Goal: Navigation & Orientation: Find specific page/section

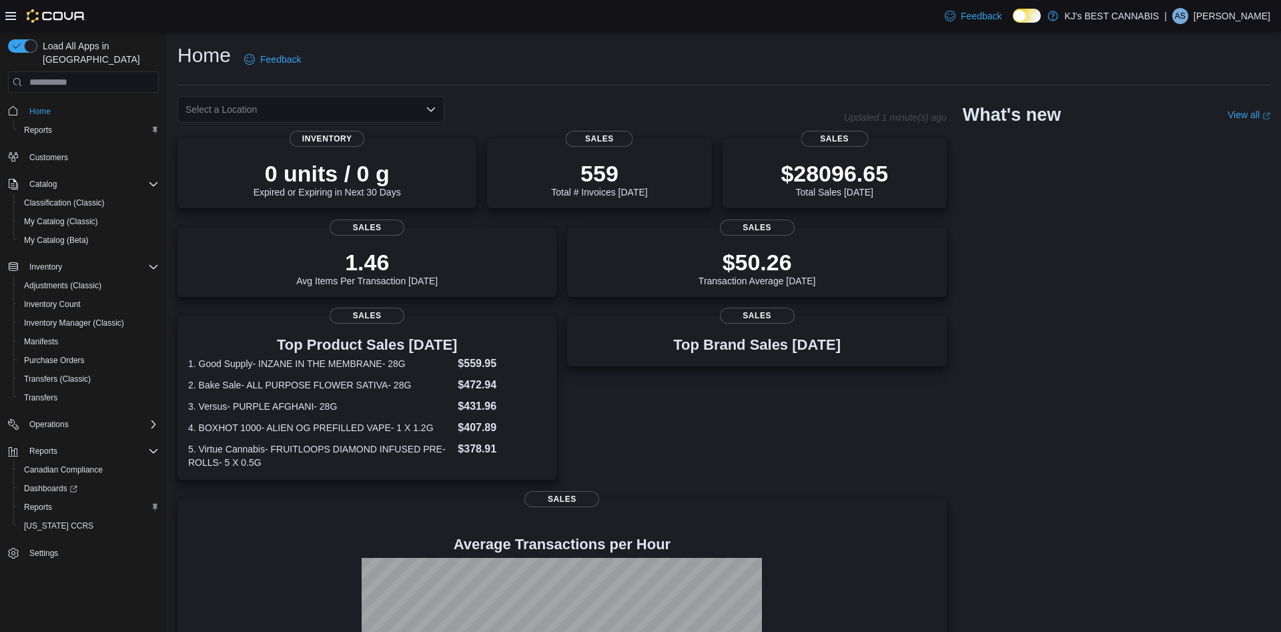
click at [429, 107] on icon "Open list of options" at bounding box center [431, 109] width 11 height 11
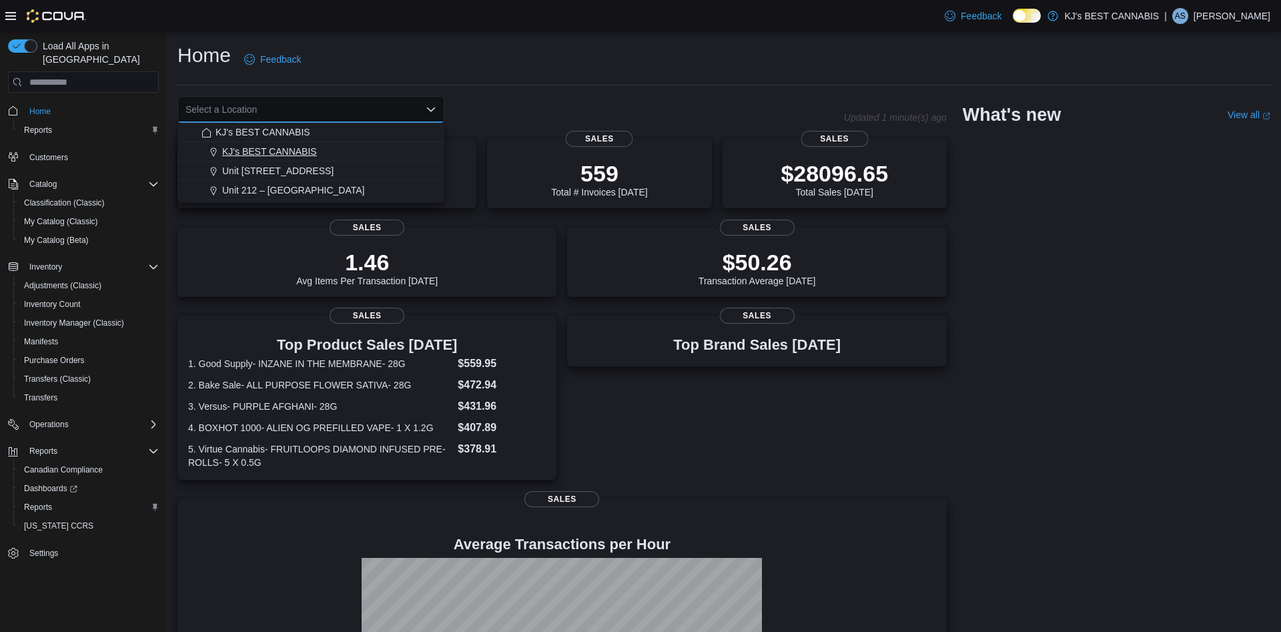
click at [291, 143] on button "KJ's BEST CANNABIS" at bounding box center [310, 151] width 267 height 19
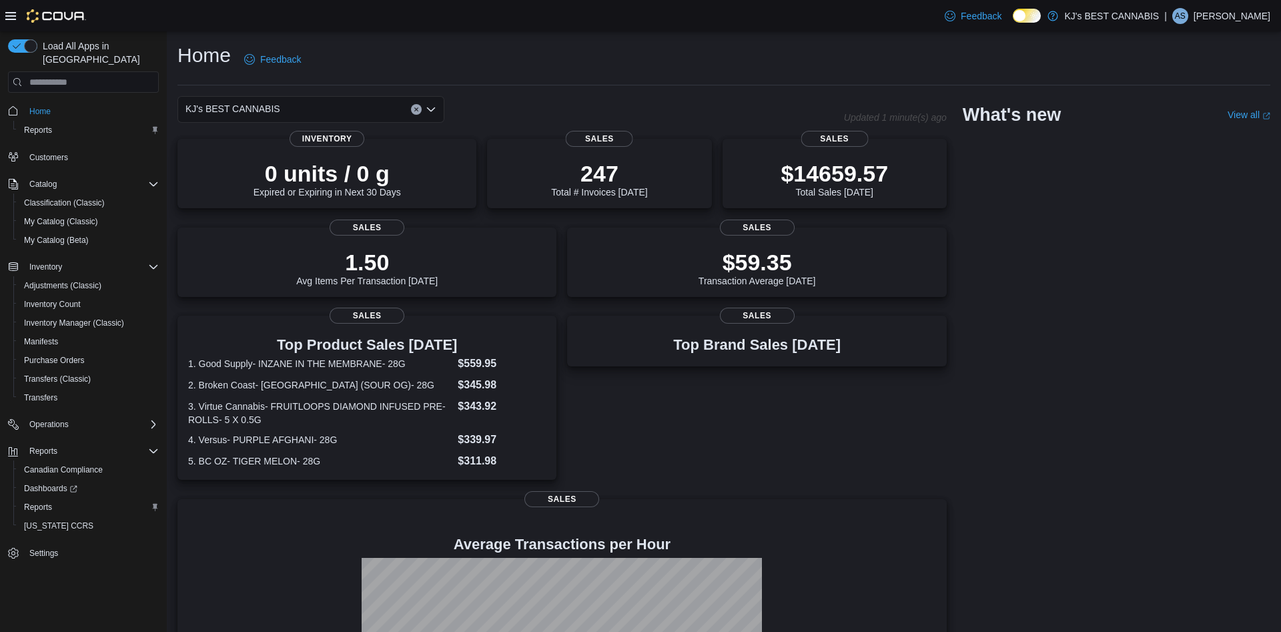
click at [416, 107] on icon "Clear input" at bounding box center [416, 109] width 5 height 5
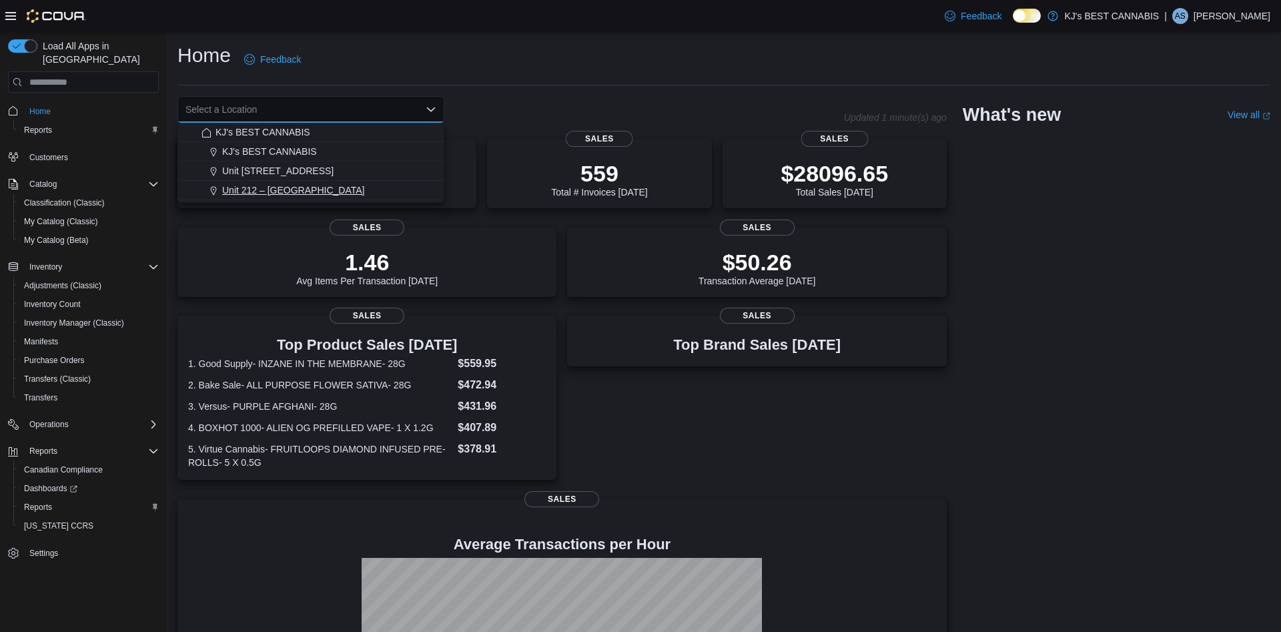
click at [346, 187] on span "Unit 212 – 32530 Lougheed Highway" at bounding box center [293, 189] width 142 height 13
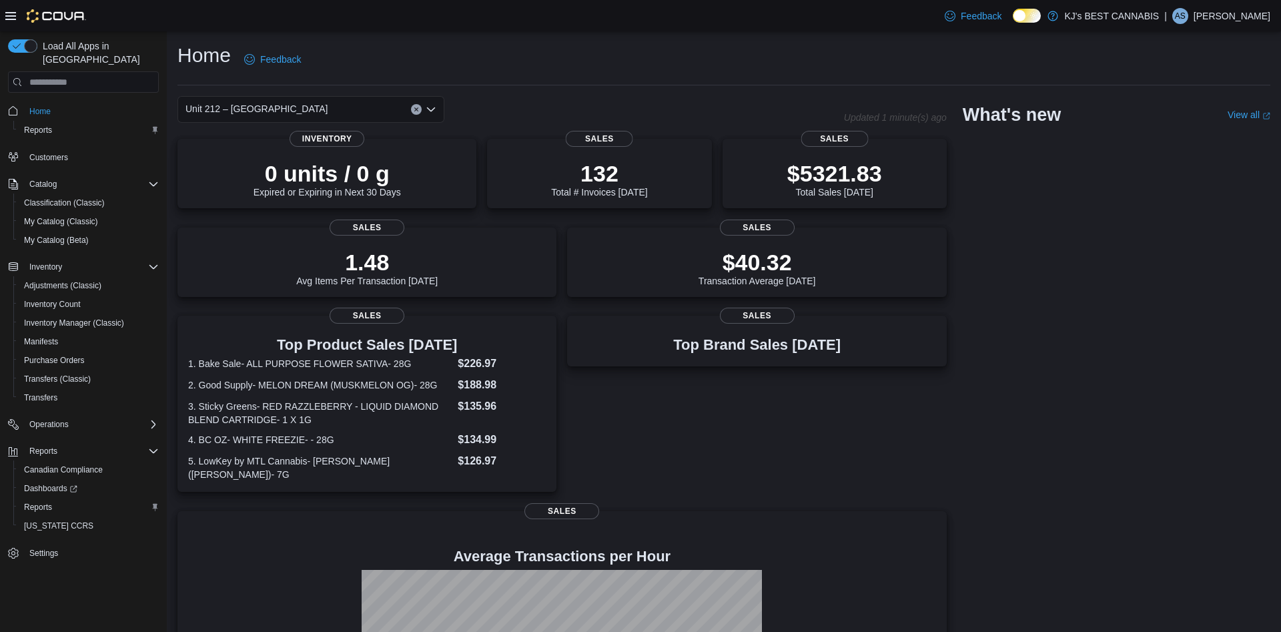
click at [412, 107] on button "Clear input" at bounding box center [416, 109] width 11 height 11
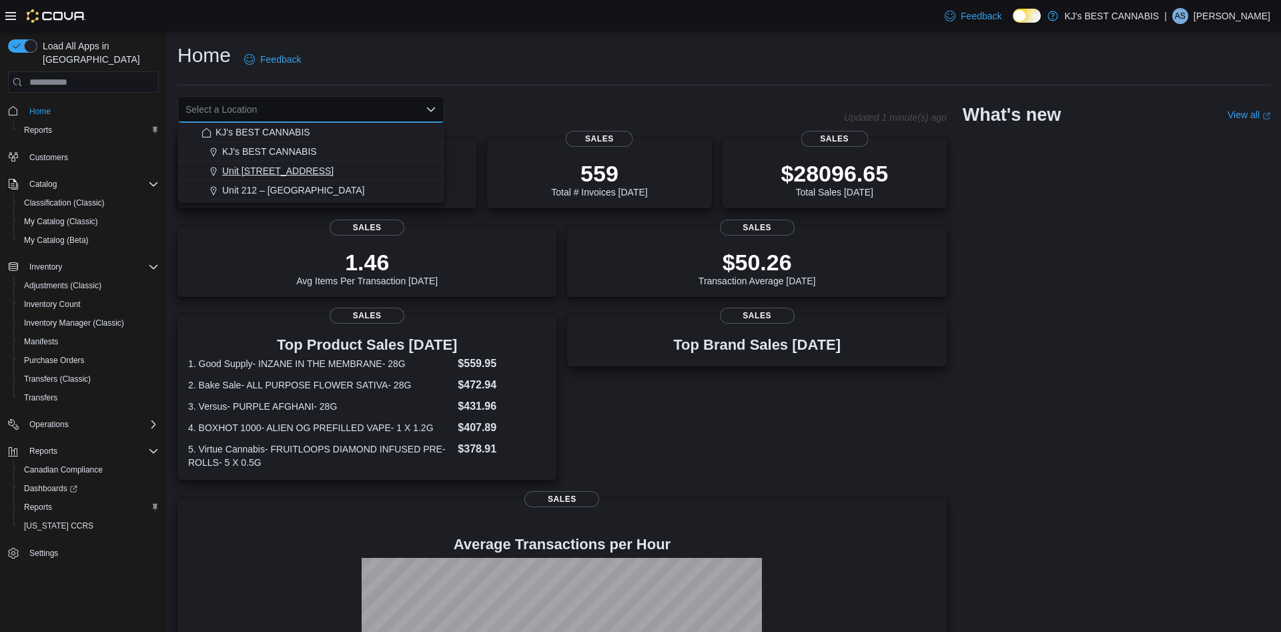
click at [327, 168] on span "Unit 103- 2700 Barnet Highway" at bounding box center [277, 170] width 111 height 13
